Goal: Task Accomplishment & Management: Manage account settings

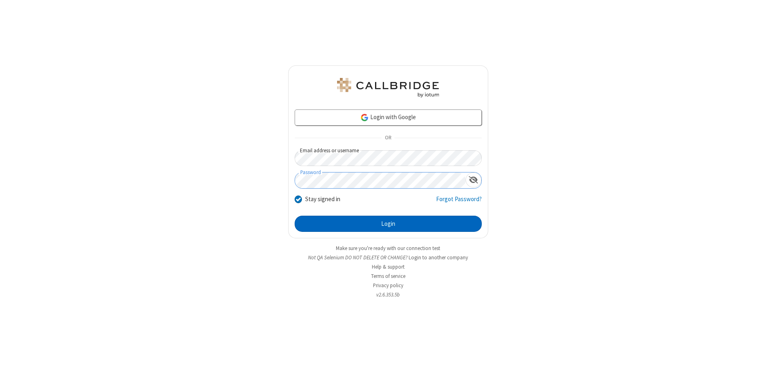
click at [388, 224] on button "Login" at bounding box center [388, 224] width 187 height 16
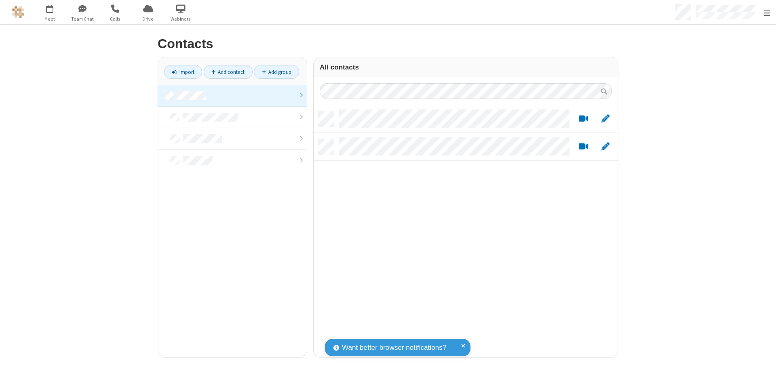
scroll to position [246, 298]
click at [229, 95] on link at bounding box center [232, 96] width 149 height 22
click at [225, 72] on link "Add contact" at bounding box center [228, 72] width 49 height 14
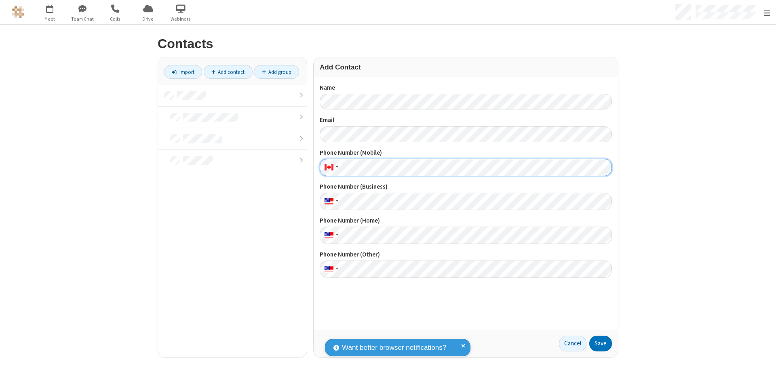
click at [597, 343] on button "Save" at bounding box center [600, 344] width 23 height 16
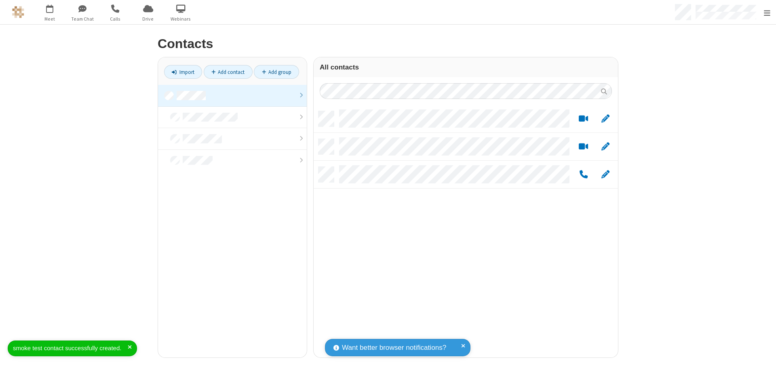
scroll to position [246, 298]
click at [225, 72] on link "Add contact" at bounding box center [228, 72] width 49 height 14
